Goal: Navigation & Orientation: Understand site structure

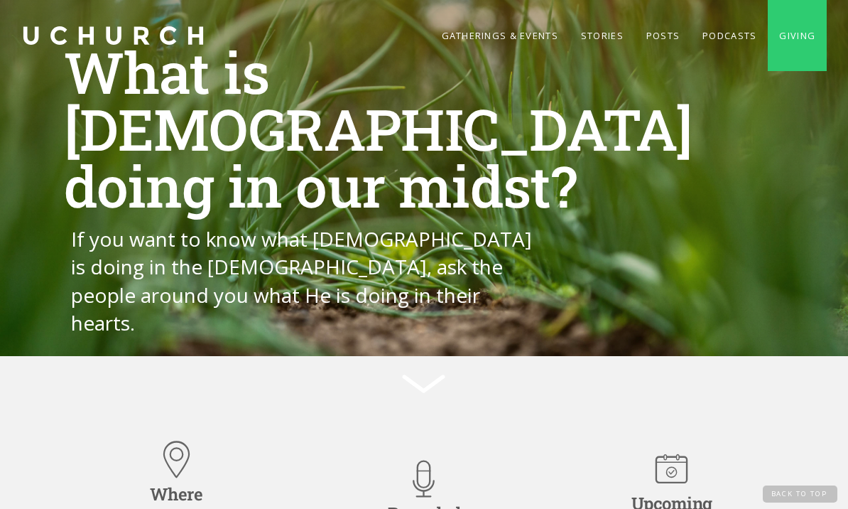
click at [58, 53] on link "home" at bounding box center [113, 35] width 185 height 71
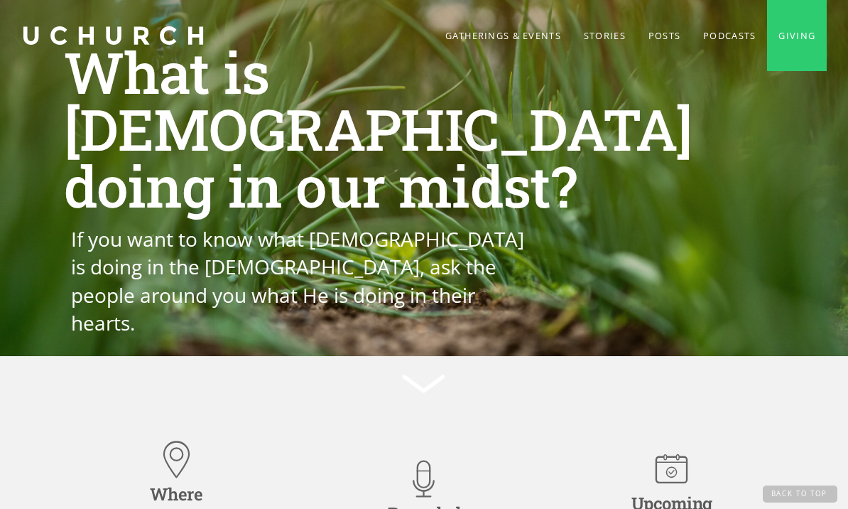
click at [472, 193] on h1 "What is God doing in our midst?" at bounding box center [424, 128] width 721 height 170
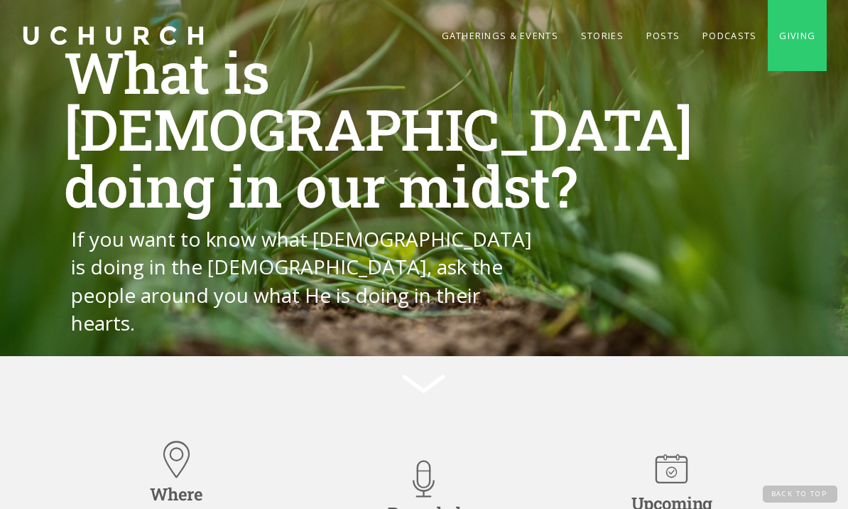
click at [513, 27] on link "Gatherings & Events" at bounding box center [499, 35] width 139 height 71
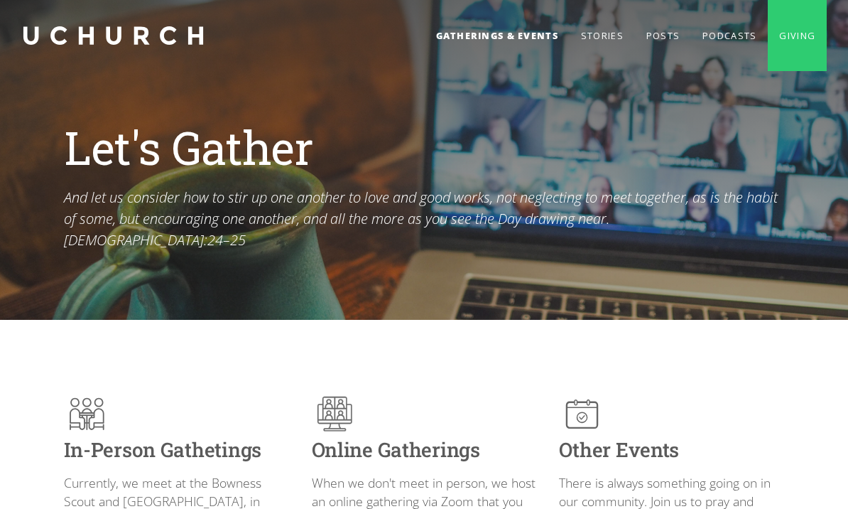
click at [605, 38] on link "Stories" at bounding box center [602, 35] width 65 height 71
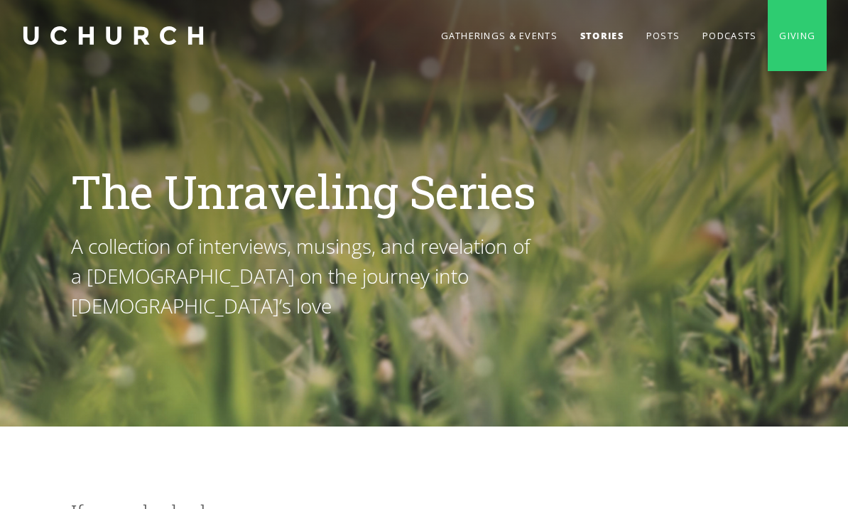
click at [656, 33] on link "Posts" at bounding box center [663, 35] width 56 height 71
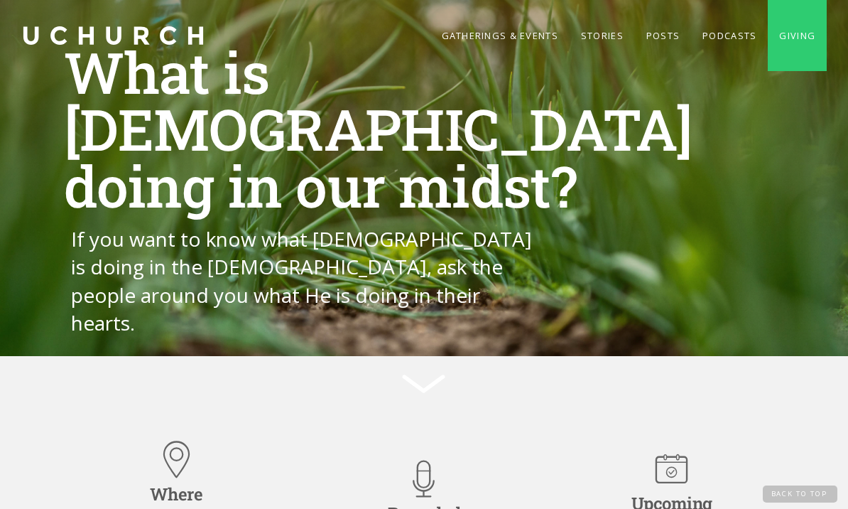
click at [716, 30] on link "Podcasts" at bounding box center [729, 35] width 77 height 71
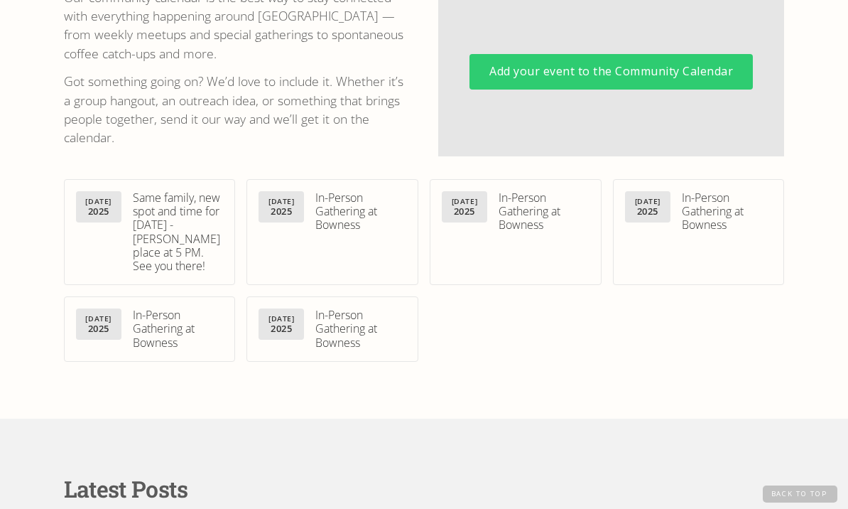
scroll to position [820, 0]
